Goal: Task Accomplishment & Management: Manage account settings

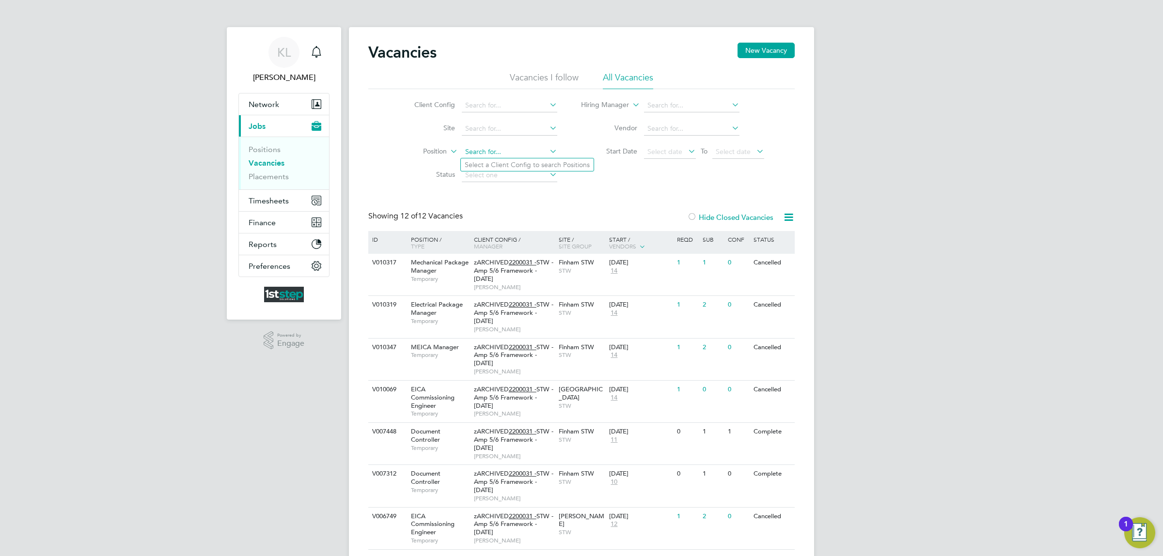
click at [485, 153] on input at bounding box center [509, 152] width 95 height 14
type input "r"
click at [616, 156] on li "Start Date Select date To Select date" at bounding box center [672, 151] width 207 height 23
click at [686, 152] on icon at bounding box center [686, 151] width 0 height 14
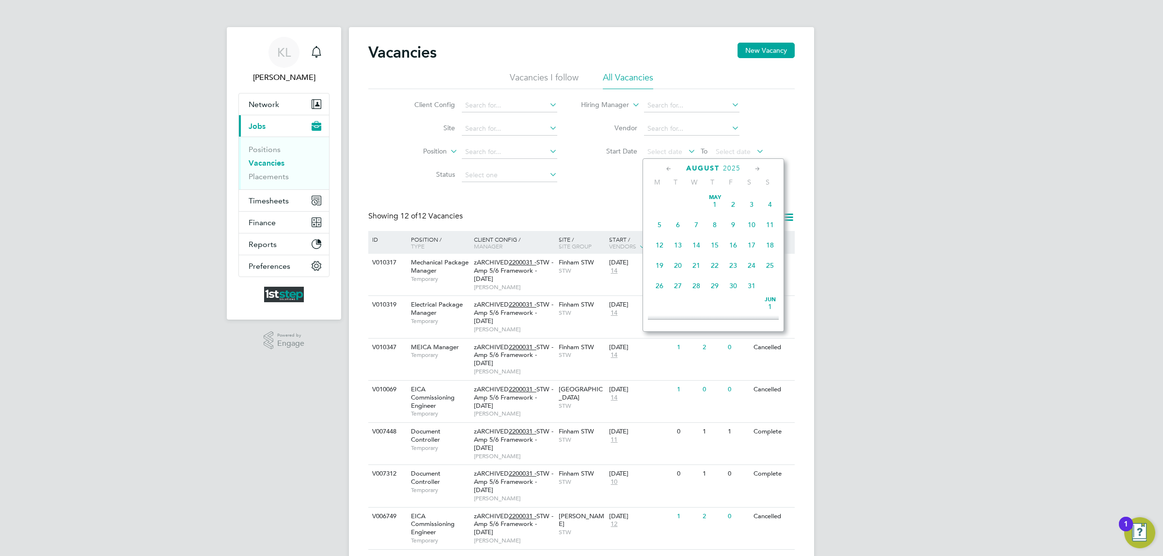
scroll to position [382, 0]
click at [679, 240] on span "26" at bounding box center [677, 231] width 18 height 18
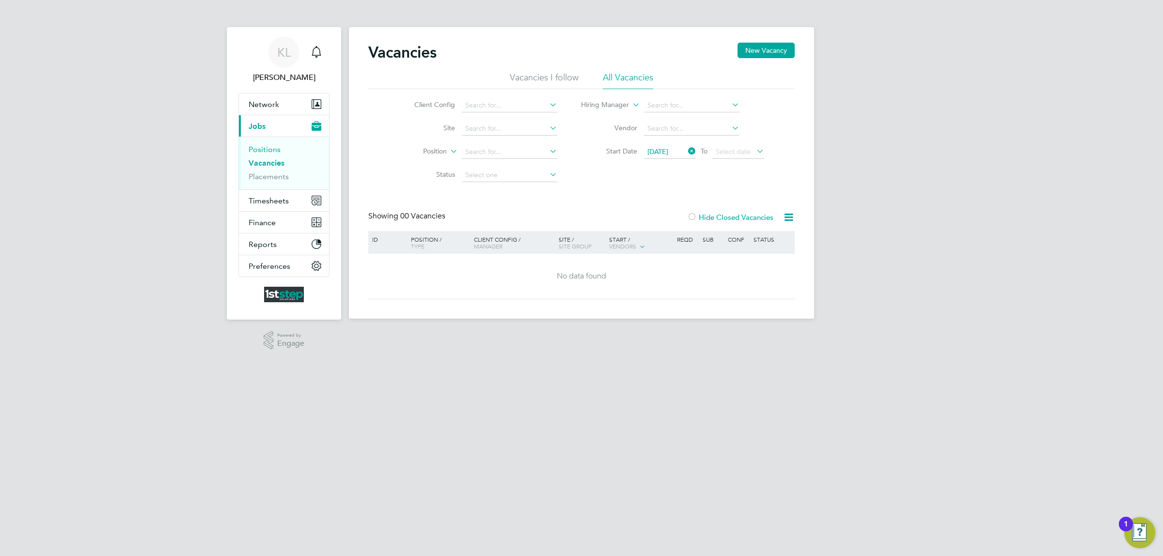
click at [275, 150] on link "Positions" at bounding box center [265, 149] width 32 height 9
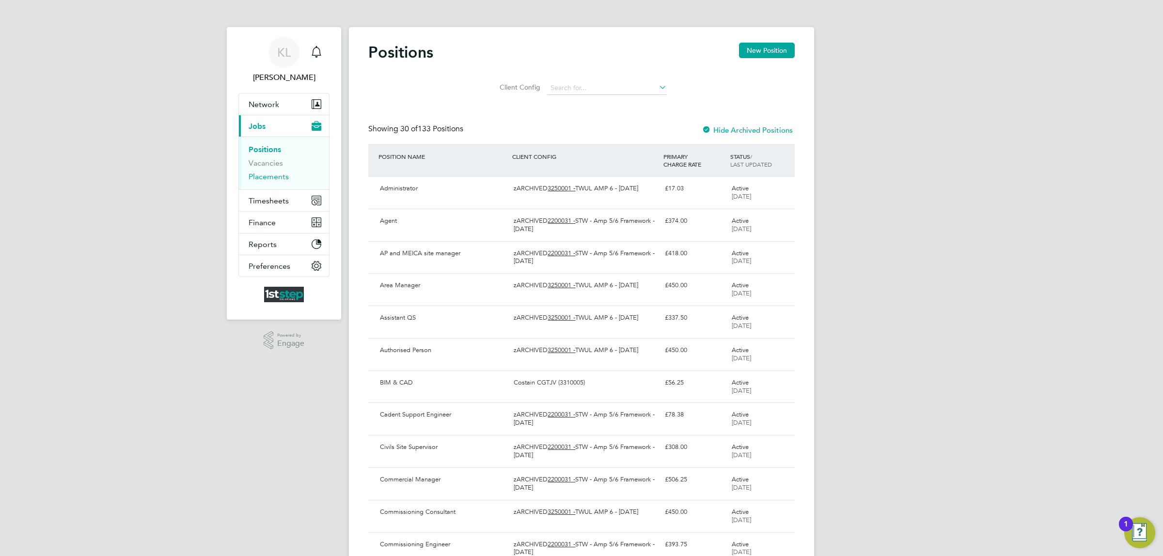
click at [268, 177] on link "Placements" at bounding box center [269, 176] width 40 height 9
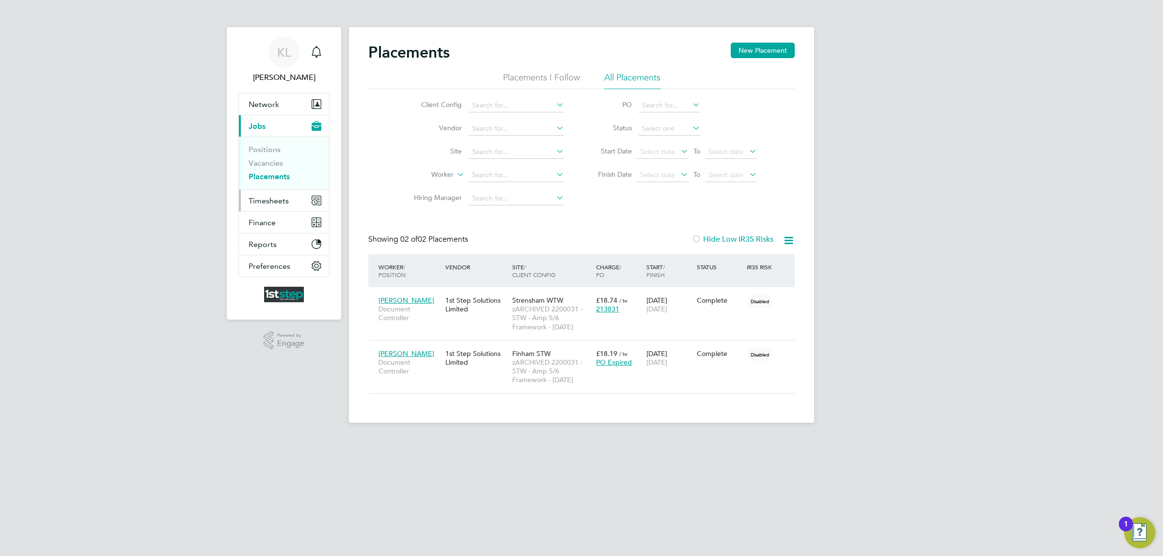
click at [267, 197] on span "Timesheets" at bounding box center [269, 200] width 40 height 9
click at [272, 172] on link "Timesheets" at bounding box center [269, 171] width 40 height 9
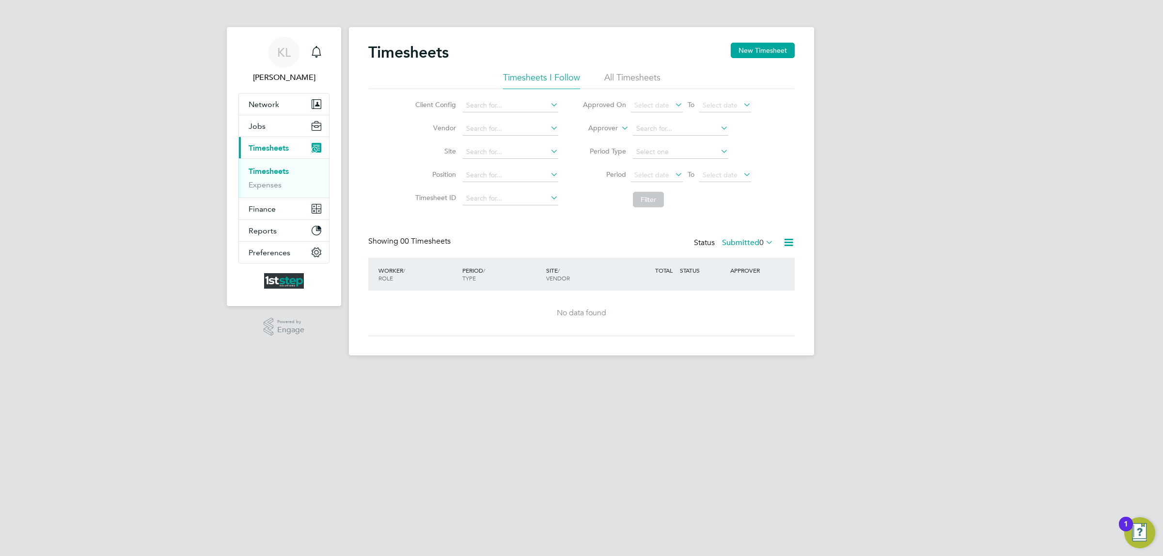
click at [647, 72] on li "All Timesheets" at bounding box center [632, 80] width 56 height 17
click at [1132, 526] on div "1" at bounding box center [1126, 524] width 14 height 15
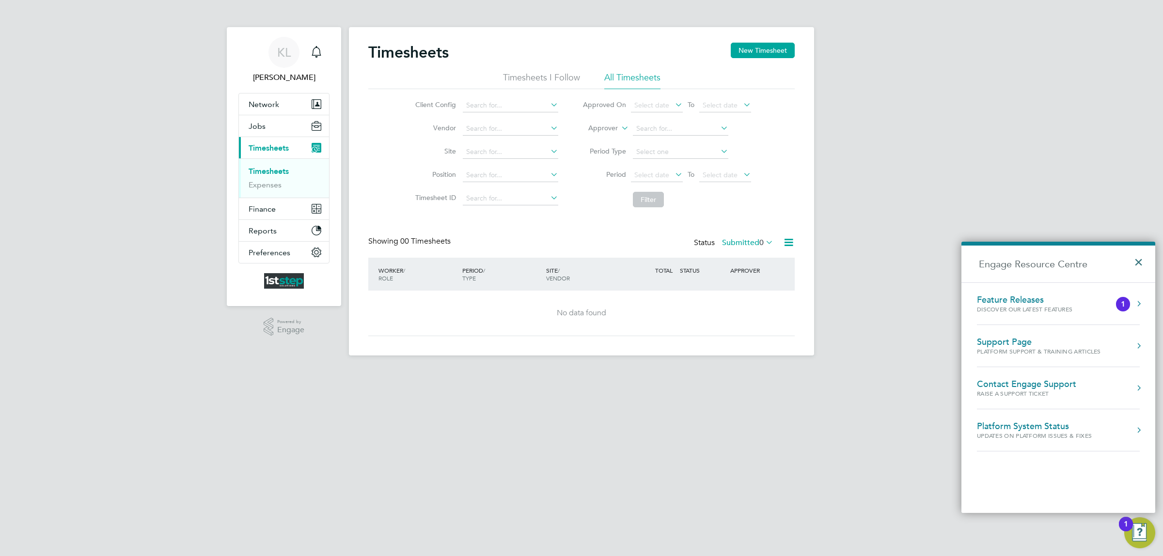
click at [1139, 263] on button "×" at bounding box center [1141, 259] width 14 height 21
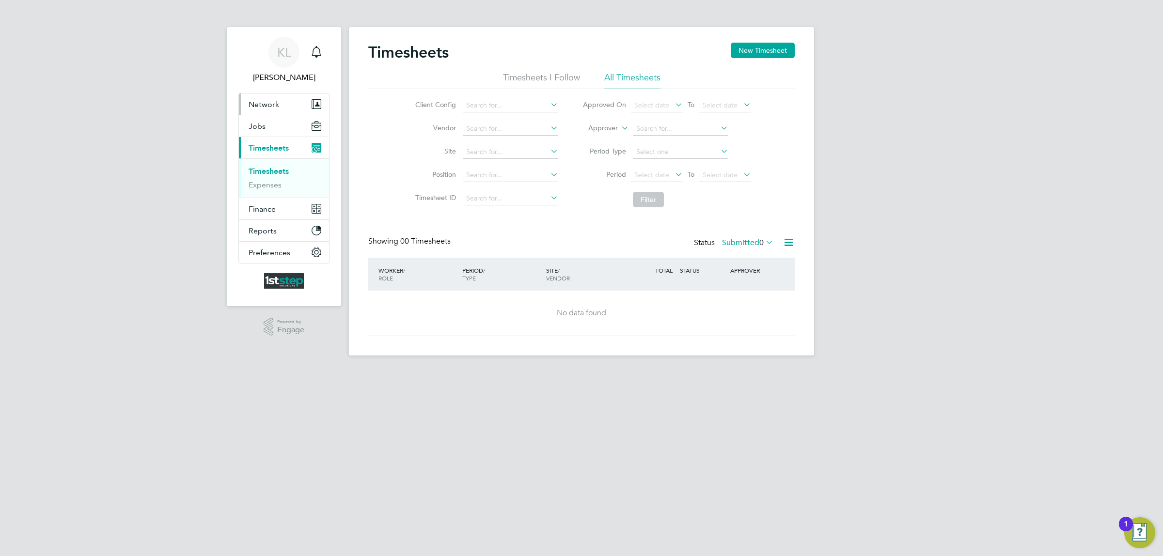
click at [247, 105] on button "Network" at bounding box center [284, 103] width 90 height 21
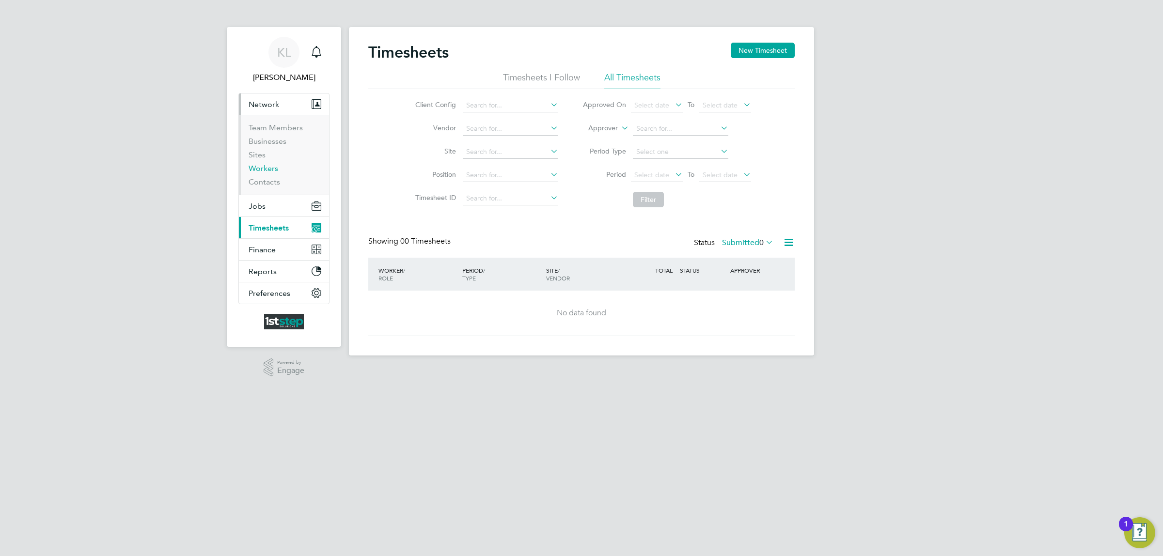
click at [267, 168] on link "Workers" at bounding box center [264, 168] width 30 height 9
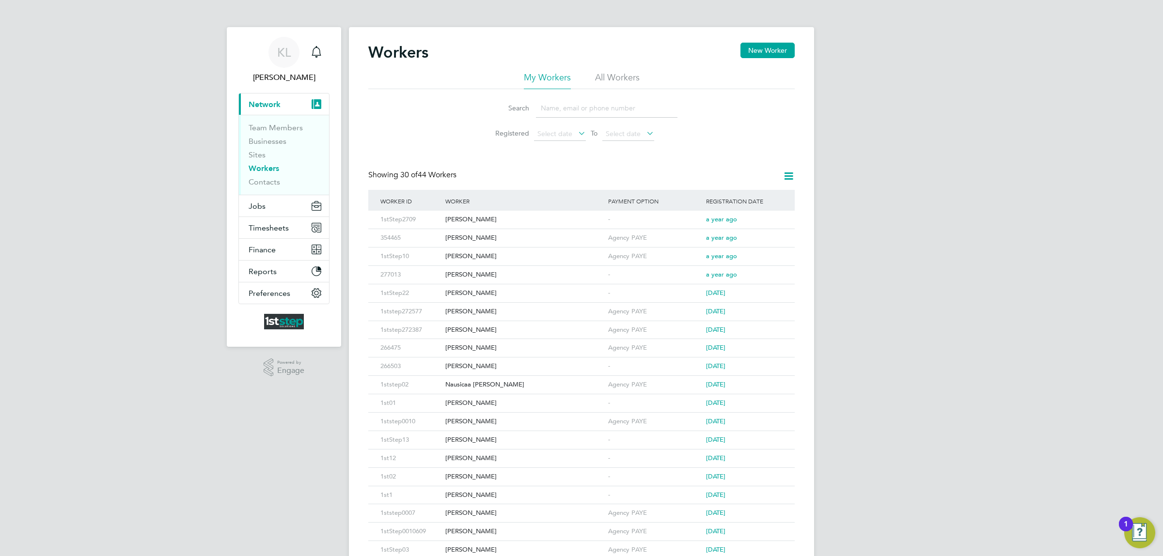
click at [564, 105] on input at bounding box center [606, 108] width 141 height 19
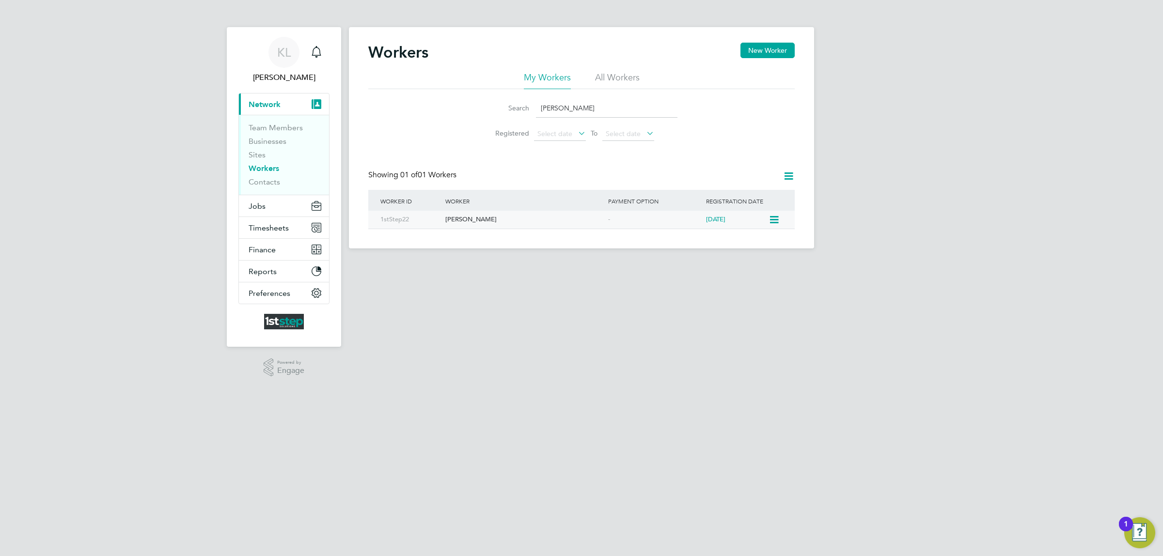
type input "[PERSON_NAME]"
click at [543, 214] on div "[PERSON_NAME]" at bounding box center [524, 220] width 163 height 18
click at [257, 226] on span "Timesheets" at bounding box center [269, 227] width 40 height 9
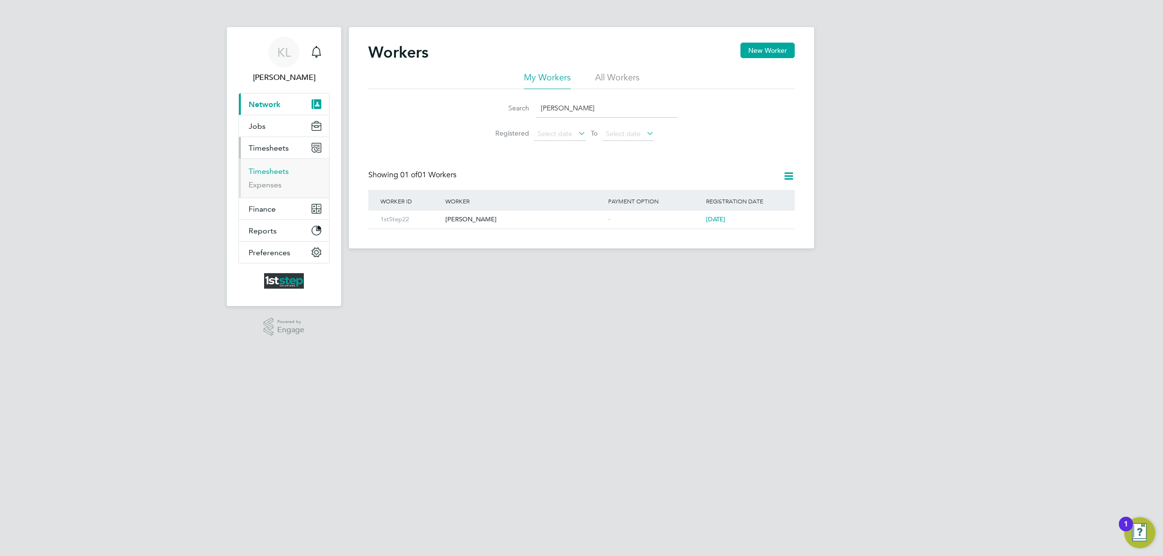
click at [261, 170] on link "Timesheets" at bounding box center [269, 171] width 40 height 9
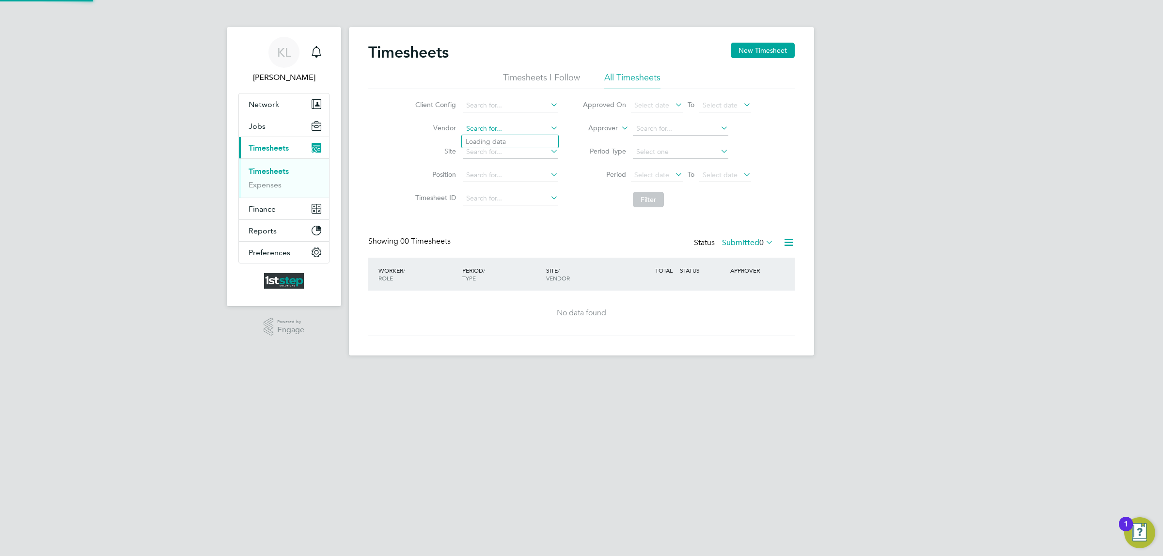
click at [528, 133] on input at bounding box center [510, 129] width 95 height 14
click at [548, 127] on icon at bounding box center [548, 128] width 0 height 14
click at [252, 106] on span "Network" at bounding box center [264, 104] width 31 height 9
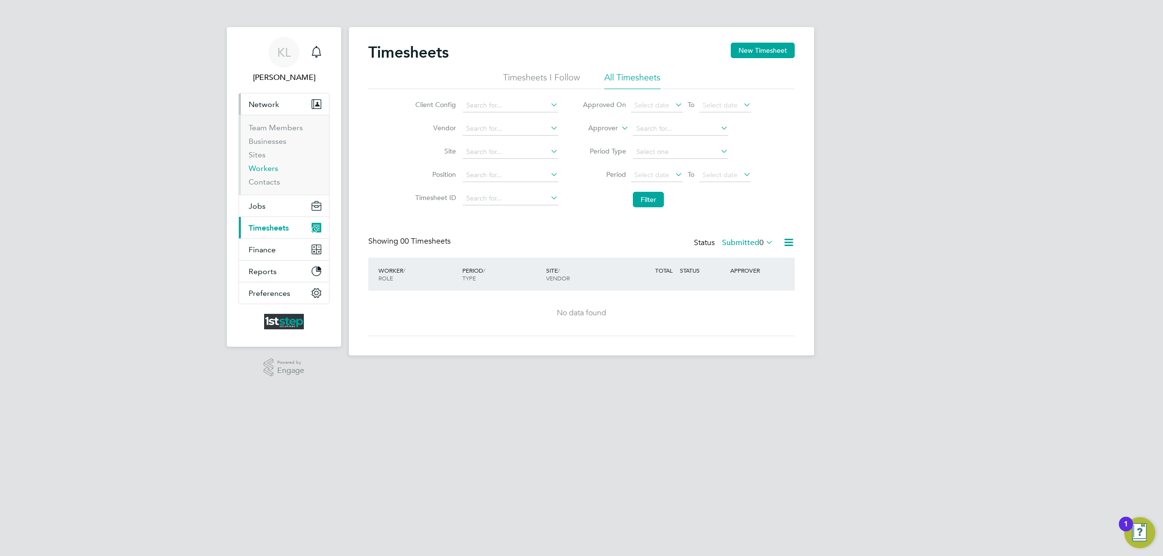
click at [260, 171] on link "Workers" at bounding box center [264, 168] width 30 height 9
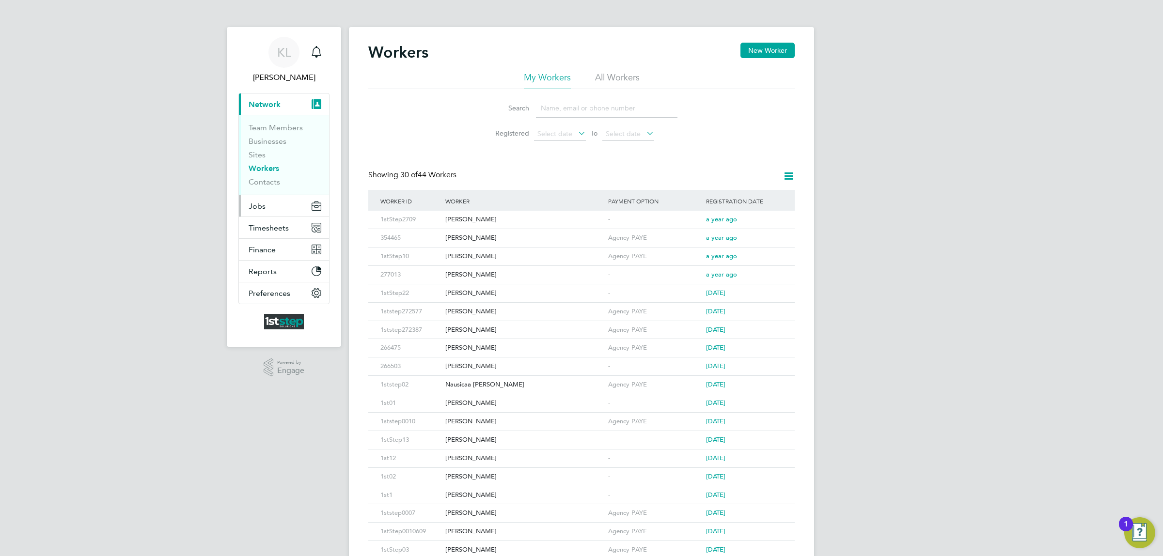
click at [257, 207] on span "Jobs" at bounding box center [257, 206] width 17 height 9
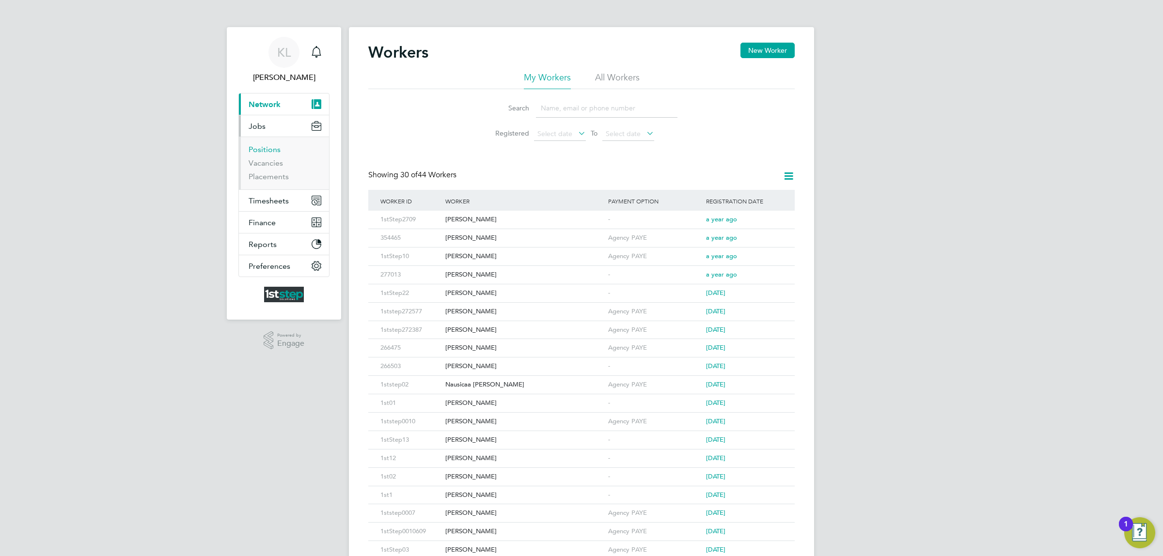
click at [270, 150] on link "Positions" at bounding box center [265, 149] width 32 height 9
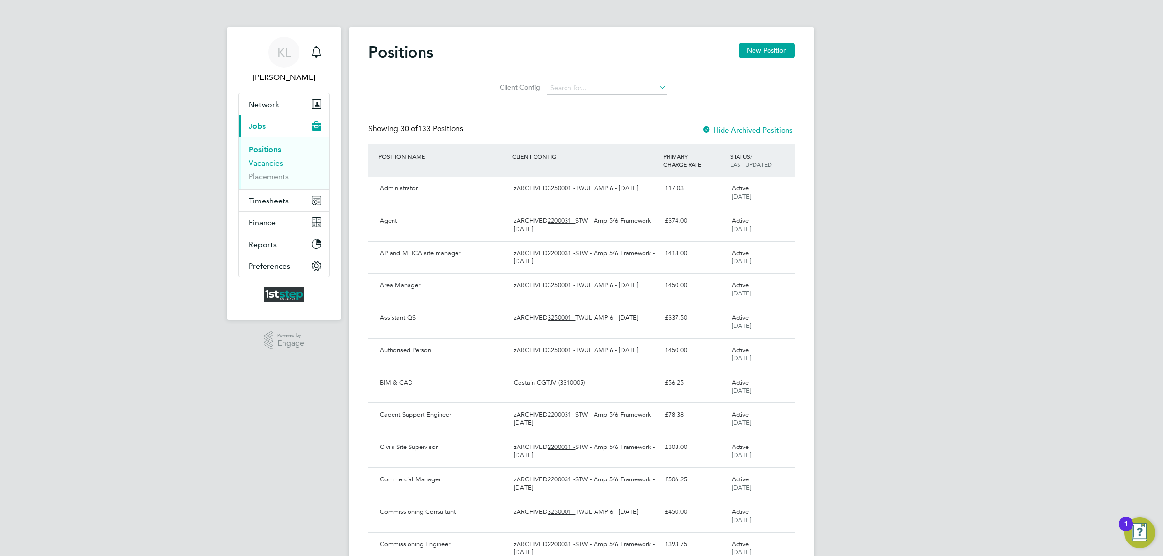
click at [279, 165] on link "Vacancies" at bounding box center [266, 162] width 34 height 9
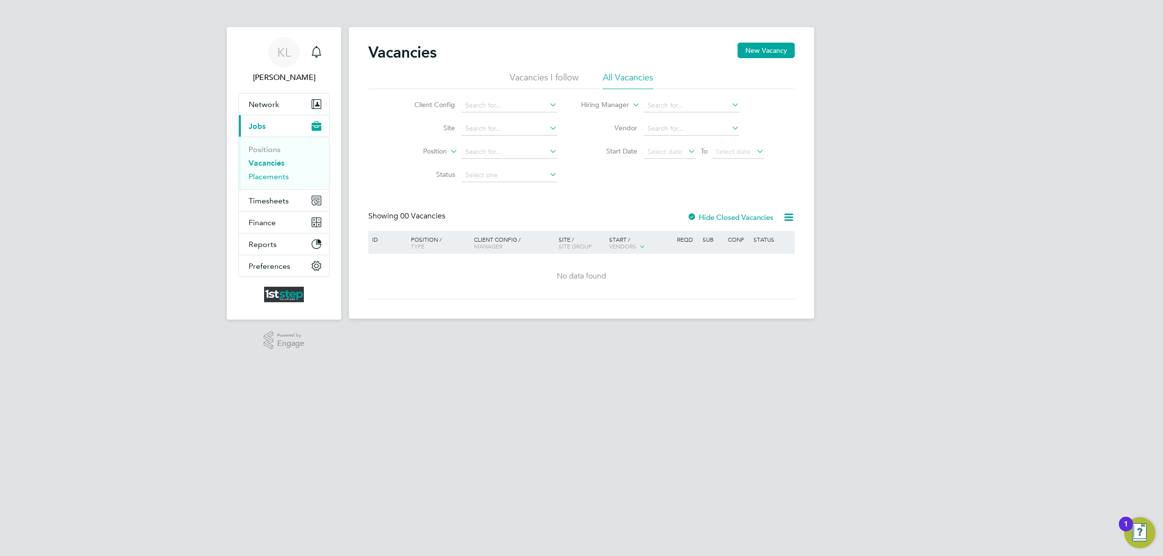
click at [276, 177] on link "Placements" at bounding box center [269, 176] width 40 height 9
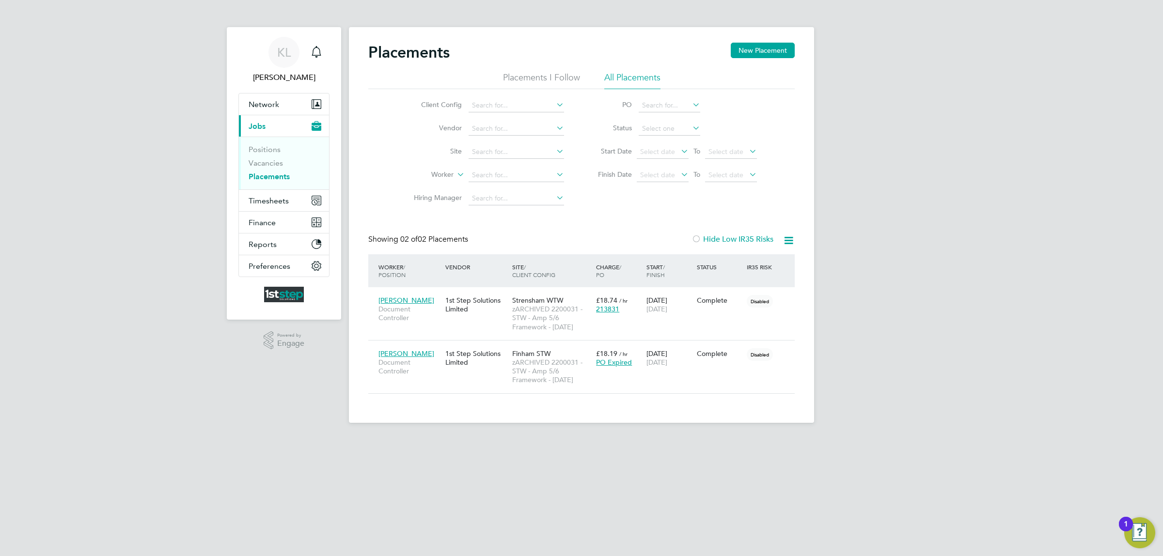
scroll to position [45, 84]
click at [632, 71] on div "Placements New Placement" at bounding box center [581, 57] width 426 height 29
click at [632, 73] on li "All Placements" at bounding box center [632, 80] width 56 height 17
click at [554, 128] on icon at bounding box center [554, 128] width 0 height 14
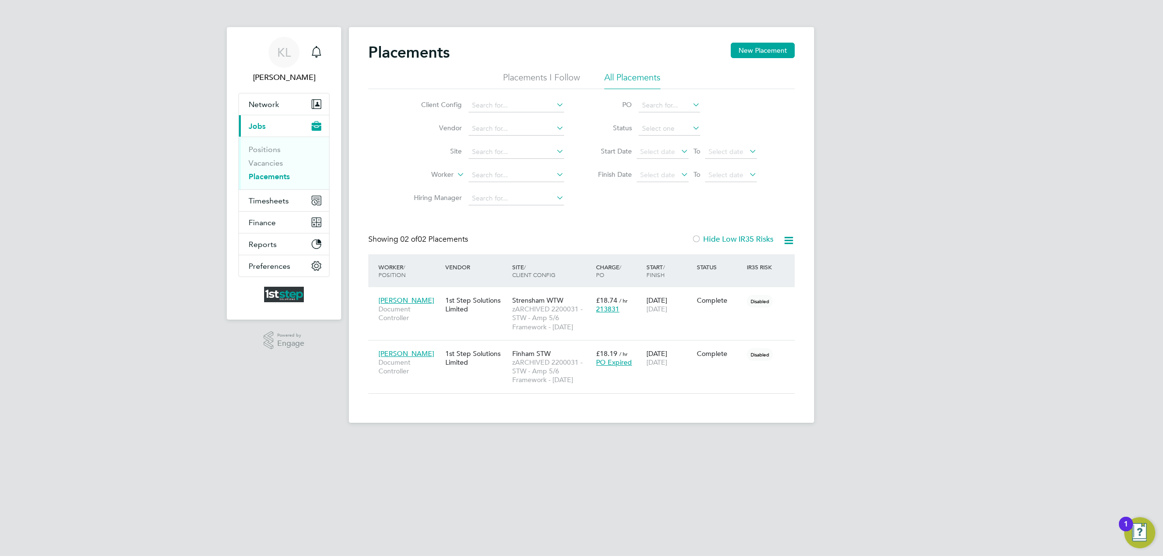
click at [554, 149] on icon at bounding box center [554, 151] width 0 height 14
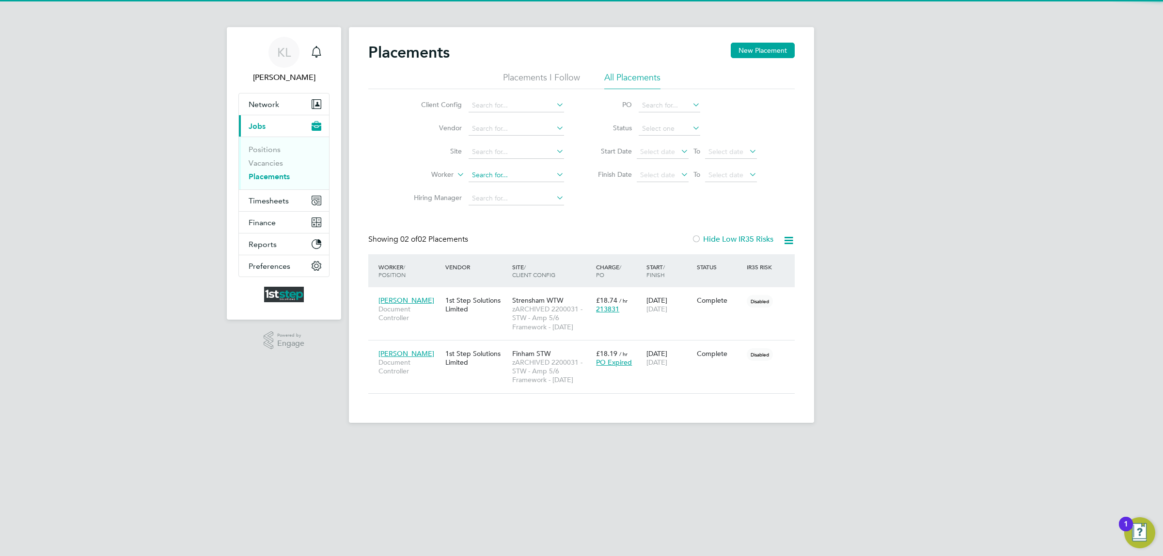
click at [514, 171] on input at bounding box center [515, 176] width 95 height 14
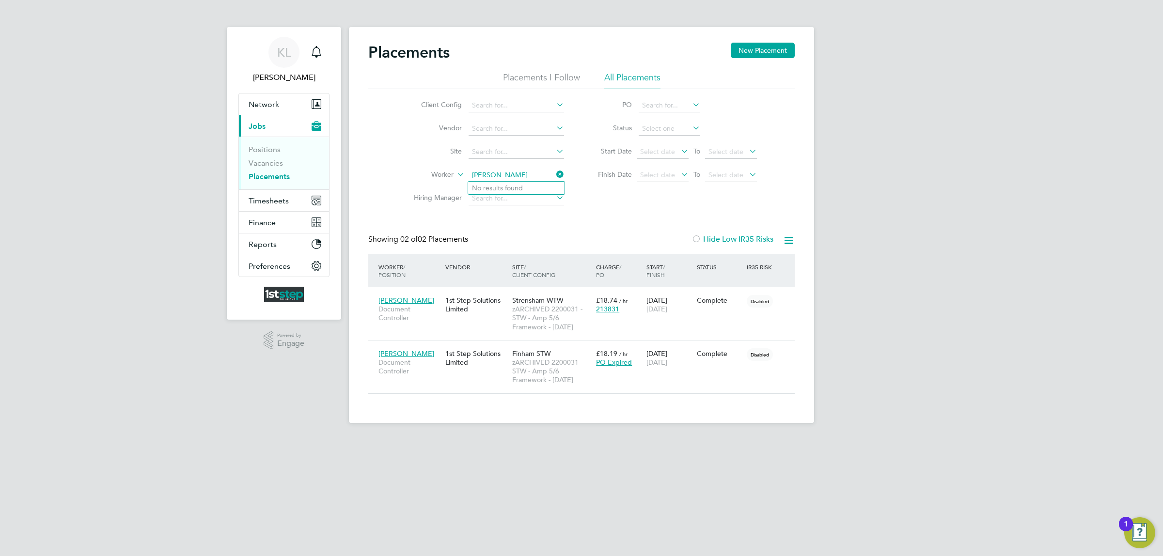
type input "[PERSON_NAME]"
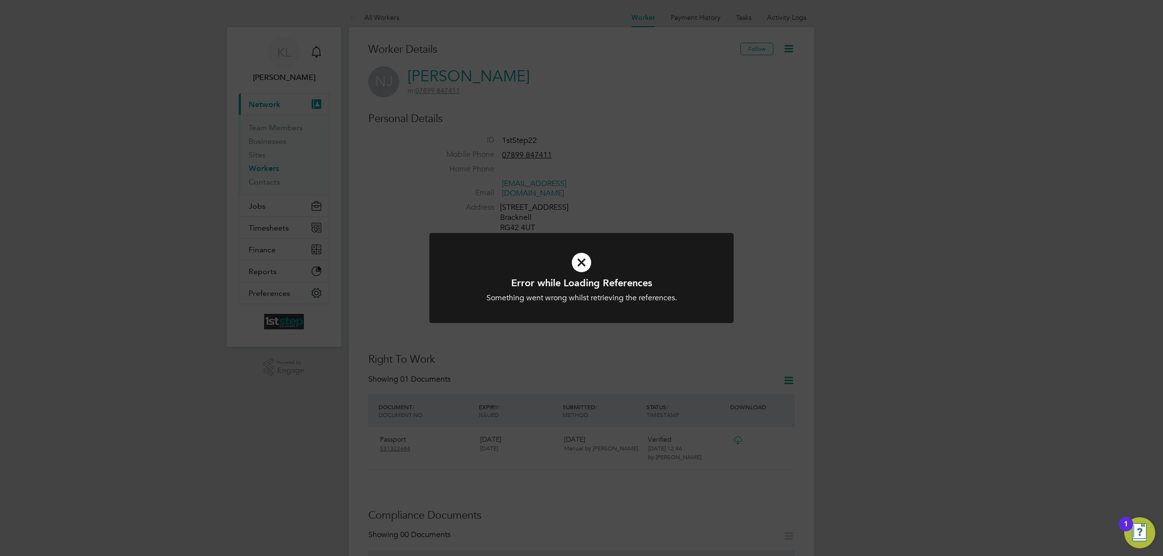
click at [577, 262] on icon at bounding box center [581, 263] width 252 height 38
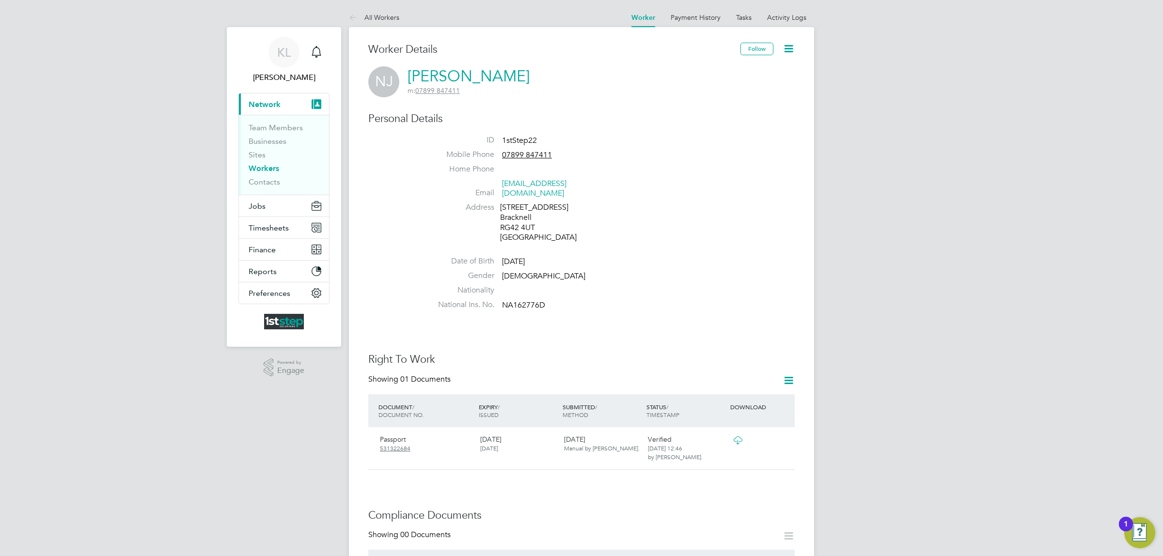
click at [791, 48] on icon at bounding box center [788, 49] width 12 height 12
click at [744, 15] on link "Tasks" at bounding box center [744, 17] width 16 height 9
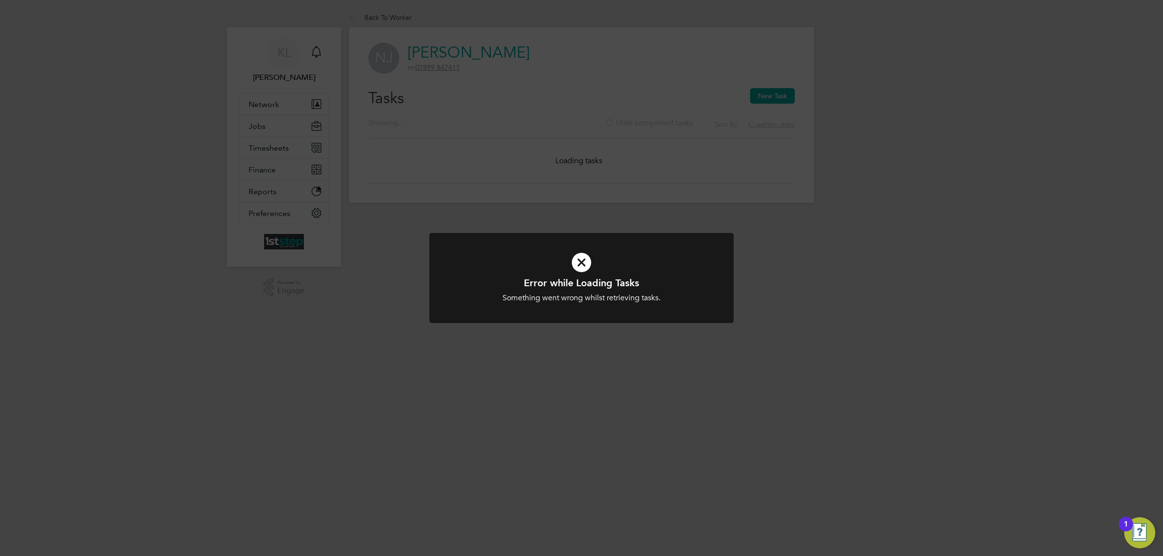
click at [579, 263] on icon at bounding box center [581, 263] width 252 height 38
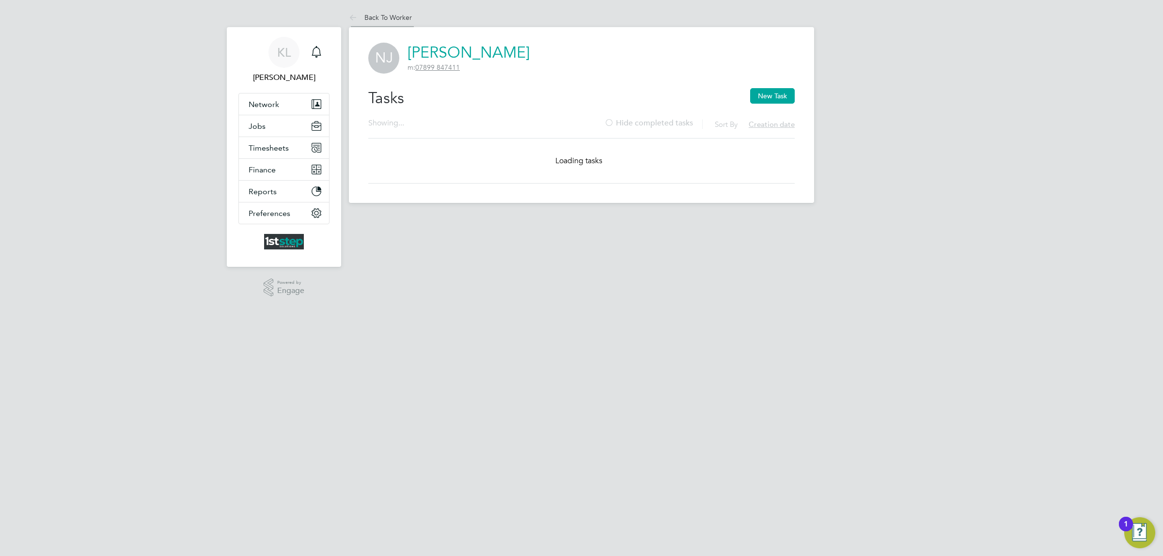
click at [352, 17] on icon at bounding box center [355, 18] width 12 height 12
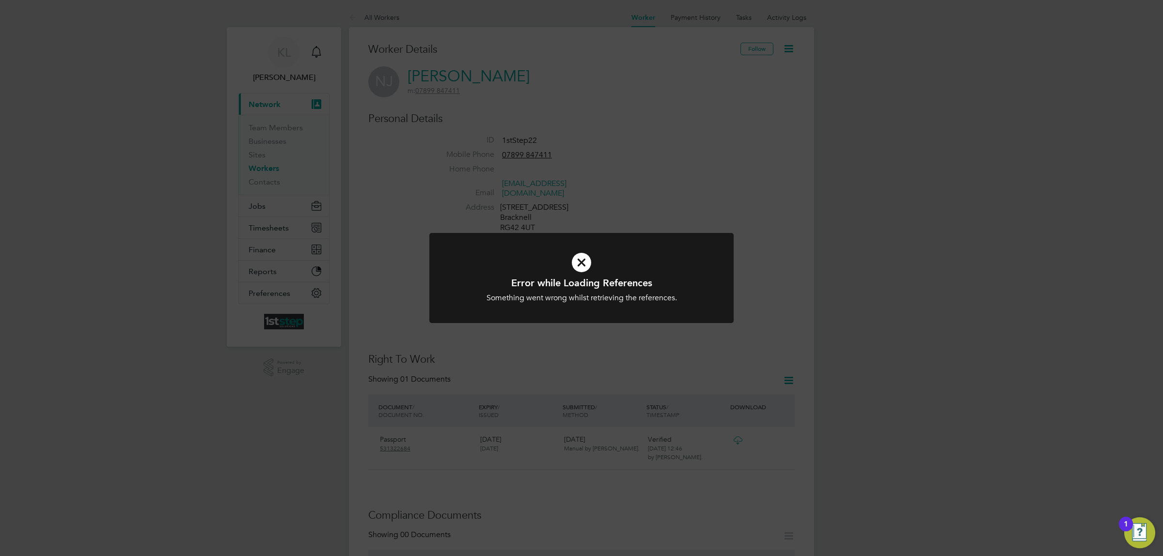
click at [585, 263] on icon at bounding box center [581, 263] width 252 height 38
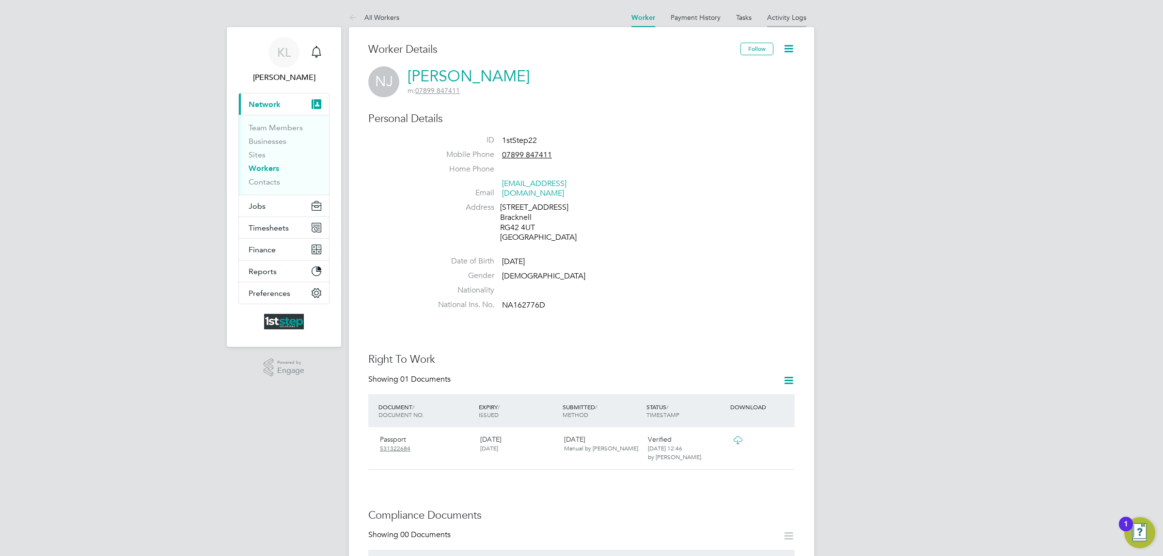
click at [778, 19] on link "Activity Logs" at bounding box center [786, 17] width 39 height 9
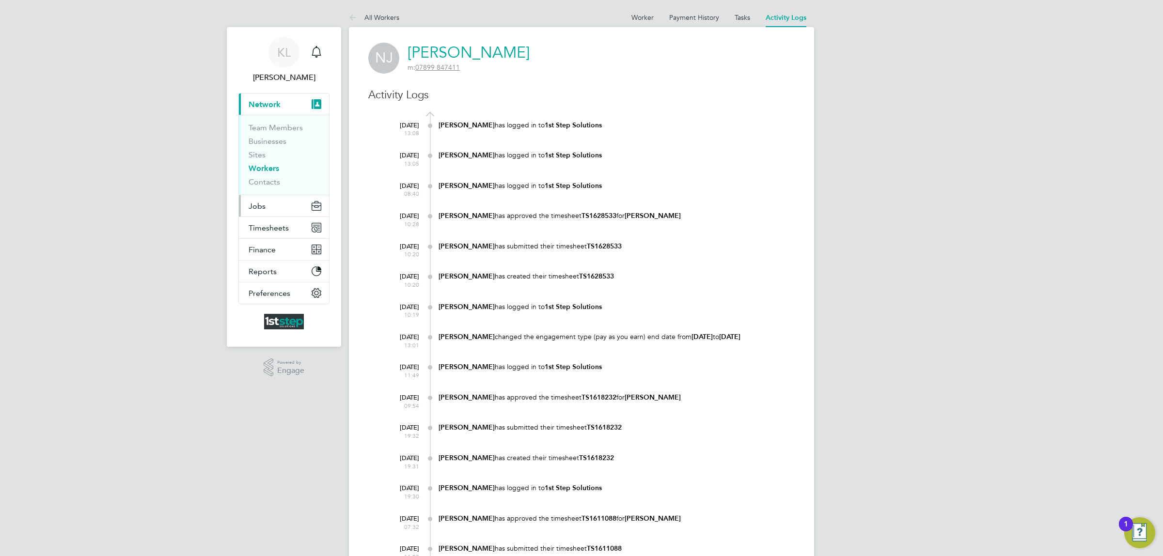
click at [257, 206] on span "Jobs" at bounding box center [257, 206] width 17 height 9
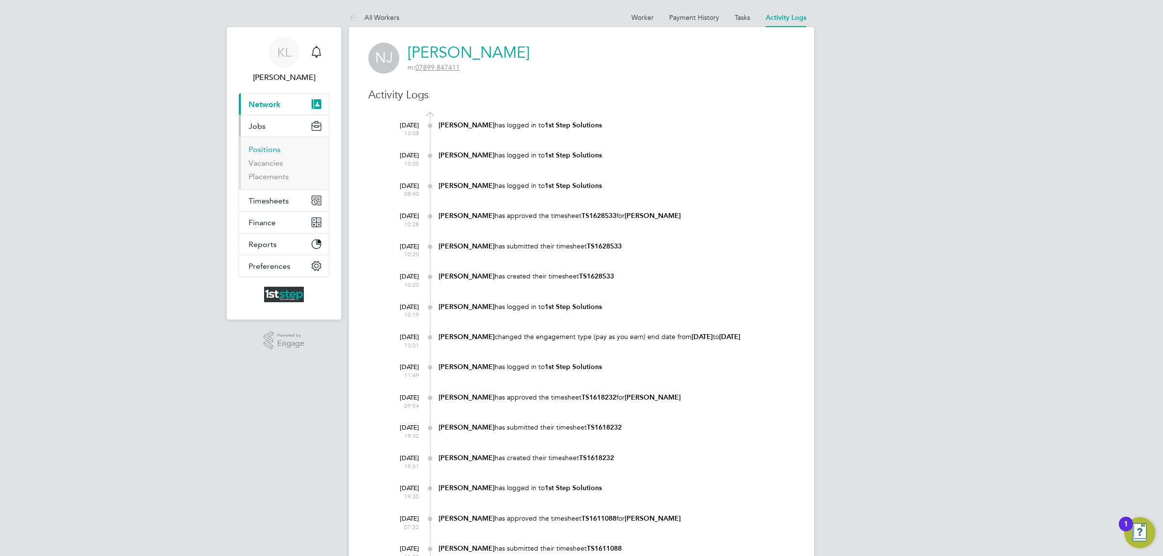
click at [272, 148] on link "Positions" at bounding box center [265, 149] width 32 height 9
